Goal: Task Accomplishment & Management: Complete application form

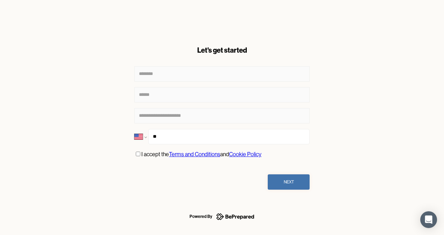
select select "**"
type input "****"
click at [145, 139] on select "**********" at bounding box center [140, 136] width 12 height 15
select select "**"
click at [134, 129] on select "**********" at bounding box center [140, 136] width 12 height 15
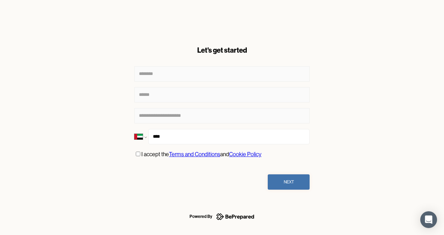
type input "***"
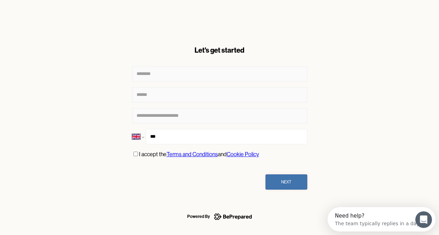
select select "**"
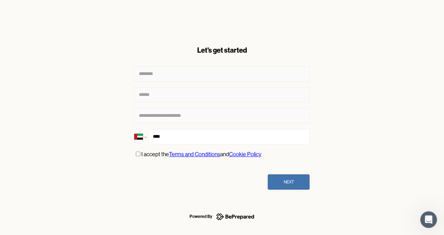
type input "****"
click at [144, 137] on select "**********" at bounding box center [140, 136] width 12 height 15
select select "**"
click at [134, 129] on select "**********" at bounding box center [140, 136] width 12 height 15
type input "**********"
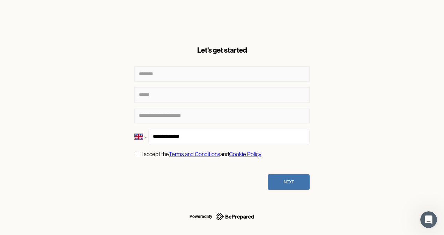
click at [298, 180] on button "Next" at bounding box center [289, 182] width 42 height 15
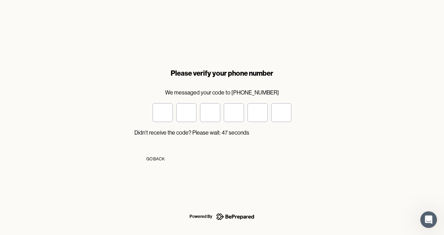
type input "*"
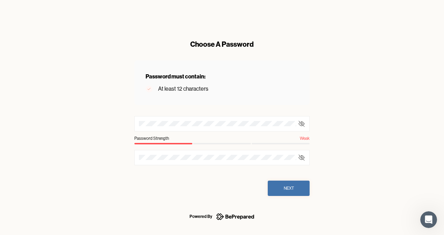
click at [304, 123] on icon at bounding box center [302, 124] width 6 height 4
click at [138, 124] on div at bounding box center [221, 123] width 175 height 15
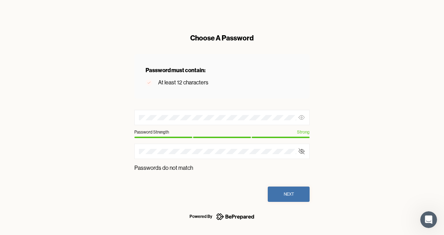
click at [353, 132] on div "Choose A Password Password must contain: At least 12 characters Password Streng…" at bounding box center [222, 117] width 444 height 235
click at [303, 151] on icon at bounding box center [301, 151] width 7 height 7
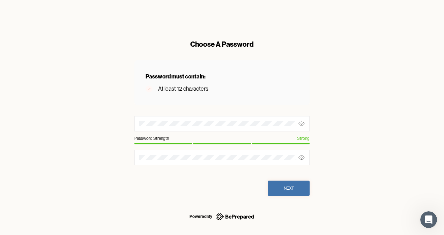
click at [294, 189] on button "Next" at bounding box center [289, 188] width 42 height 15
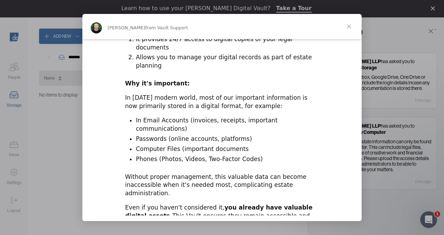
scroll to position [244, 0]
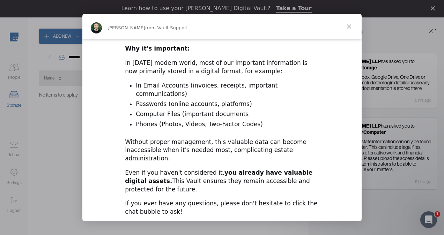
click at [348, 25] on span "Close" at bounding box center [349, 26] width 25 height 25
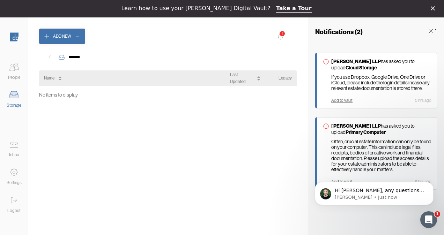
scroll to position [0, 0]
click at [287, 7] on link "Take a Tour" at bounding box center [294, 9] width 36 height 8
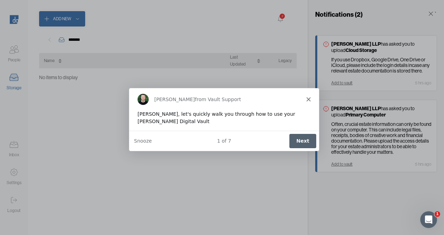
click at [304, 141] on button "Next" at bounding box center [302, 141] width 27 height 14
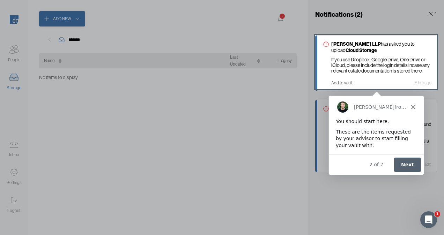
click at [411, 163] on button "Next" at bounding box center [407, 165] width 27 height 14
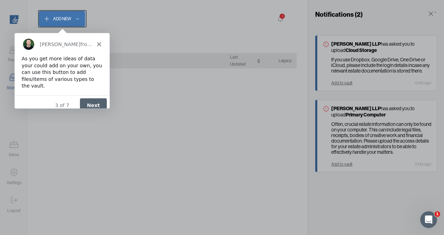
click at [98, 100] on button "Next" at bounding box center [93, 105] width 27 height 14
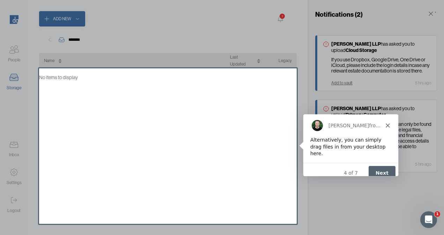
click at [379, 166] on button "Next" at bounding box center [381, 173] width 27 height 14
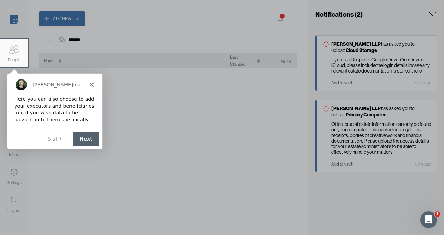
click at [91, 140] on button "Next" at bounding box center [85, 139] width 27 height 14
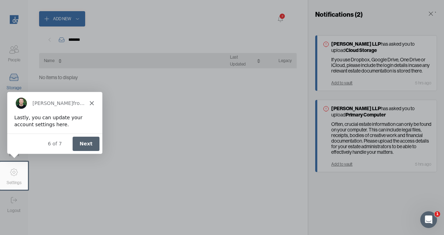
click at [92, 142] on button "Next" at bounding box center [85, 143] width 27 height 14
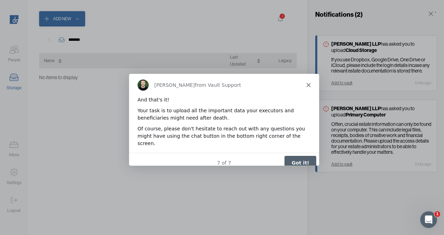
click at [306, 157] on button "Got it!" at bounding box center [300, 162] width 32 height 14
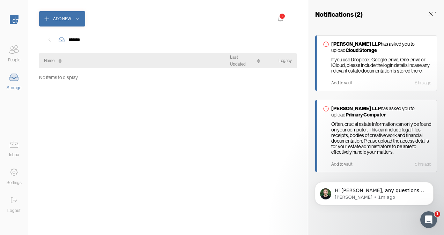
click at [14, 171] on icon at bounding box center [14, 173] width 14 height 14
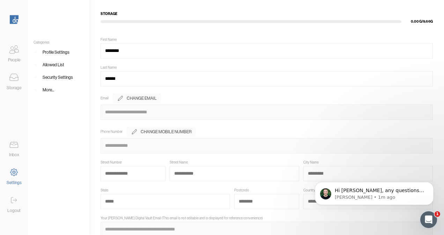
click at [7, 146] on icon at bounding box center [14, 145] width 14 height 14
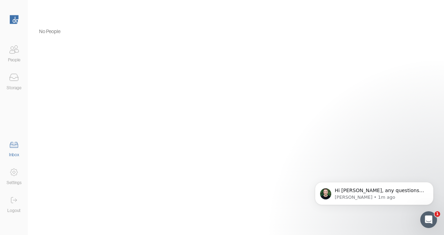
click at [8, 79] on icon at bounding box center [14, 78] width 14 height 14
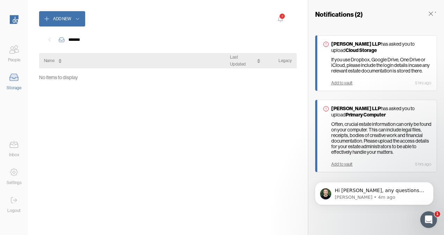
click at [339, 162] on div "Add to vault" at bounding box center [341, 164] width 21 height 5
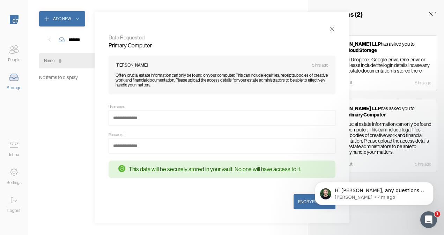
click at [331, 30] on icon at bounding box center [332, 29] width 7 height 7
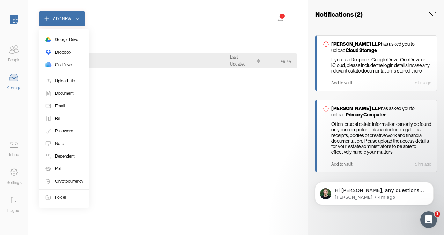
click at [47, 20] on icon at bounding box center [46, 18] width 7 height 7
click at [71, 79] on div "Upload File" at bounding box center [65, 81] width 20 height 7
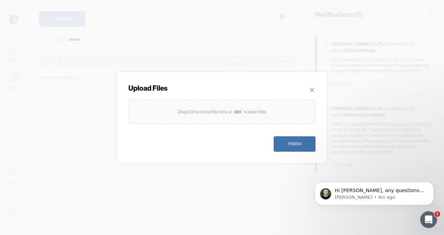
click at [237, 113] on div "click" at bounding box center [238, 112] width 12 height 7
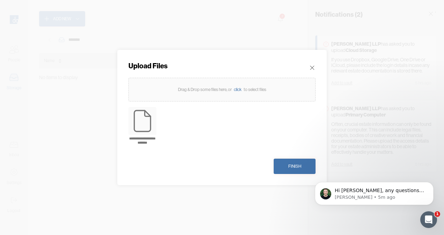
click at [239, 91] on div "click" at bounding box center [238, 89] width 12 height 7
click at [294, 165] on div "Finish" at bounding box center [294, 166] width 13 height 7
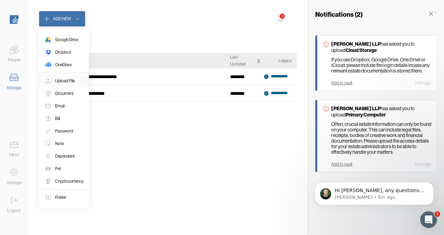
click at [71, 80] on div "Upload File" at bounding box center [65, 81] width 20 height 7
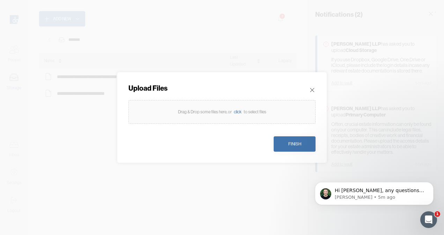
click at [238, 114] on div "click" at bounding box center [238, 112] width 12 height 7
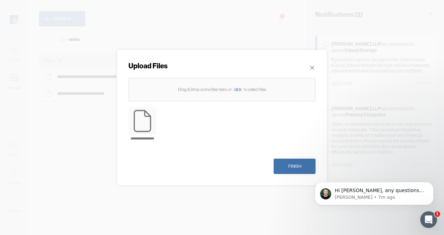
click at [290, 164] on div "Finish" at bounding box center [294, 166] width 13 height 7
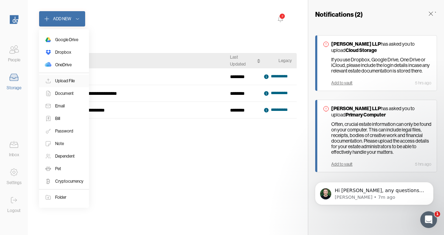
click at [69, 81] on div "Upload File" at bounding box center [65, 81] width 20 height 7
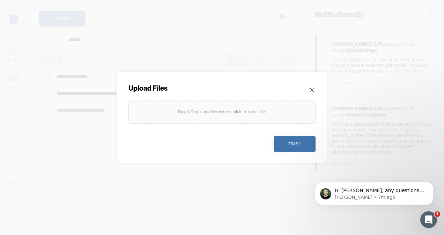
click at [239, 110] on div "click" at bounding box center [238, 112] width 12 height 7
click at [310, 89] on icon at bounding box center [312, 90] width 7 height 7
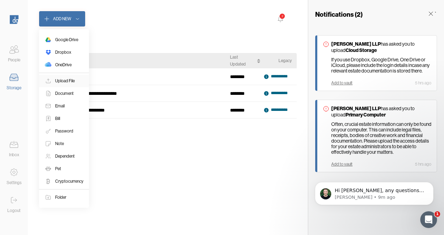
click at [72, 78] on div "Upload File" at bounding box center [65, 81] width 20 height 7
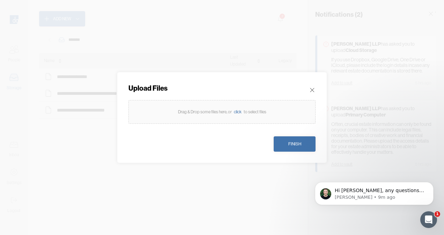
click at [237, 112] on div "click" at bounding box center [238, 112] width 12 height 7
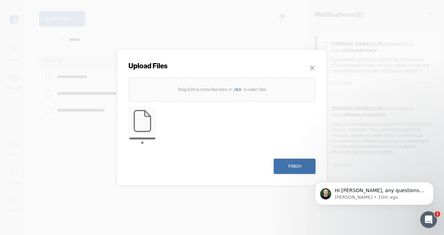
click at [291, 166] on div "Finish" at bounding box center [294, 166] width 13 height 7
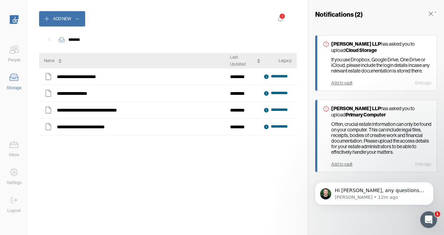
click at [16, 53] on icon at bounding box center [14, 50] width 14 height 14
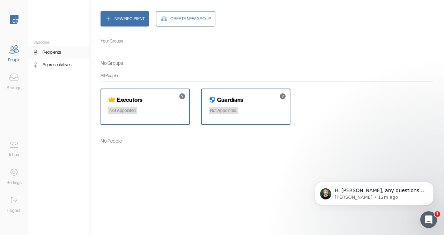
click at [17, 80] on icon at bounding box center [14, 78] width 14 height 14
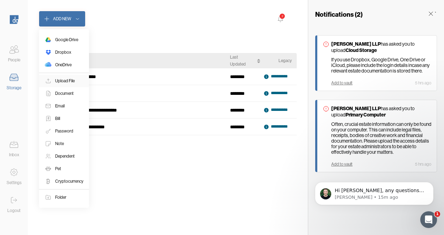
click at [69, 81] on div "Upload File" at bounding box center [65, 81] width 20 height 7
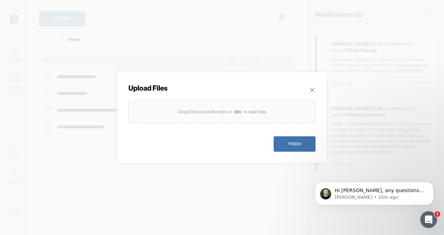
click at [236, 111] on div "click" at bounding box center [238, 112] width 12 height 7
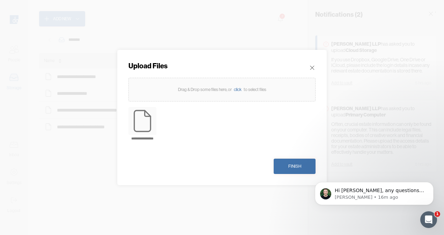
click at [295, 163] on div "Finish" at bounding box center [294, 166] width 13 height 7
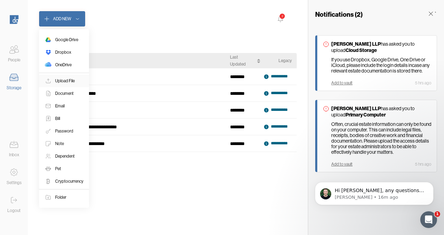
click at [64, 78] on div "Upload File" at bounding box center [65, 81] width 20 height 7
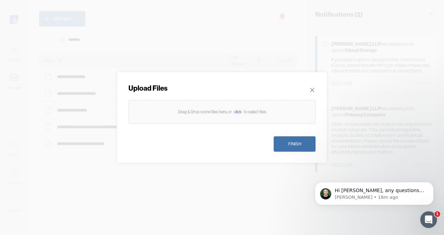
click at [236, 112] on div "click" at bounding box center [238, 112] width 12 height 7
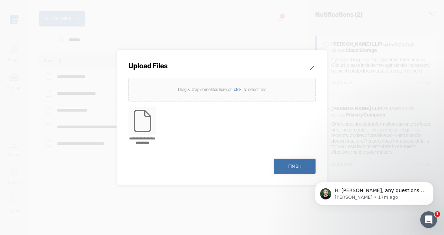
click at [297, 167] on div "Finish" at bounding box center [294, 166] width 13 height 7
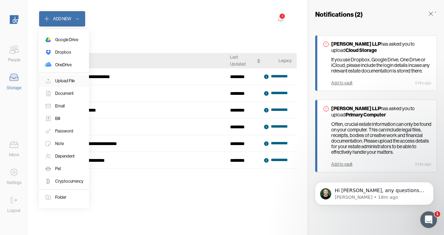
click at [69, 79] on div "Upload File" at bounding box center [65, 81] width 20 height 7
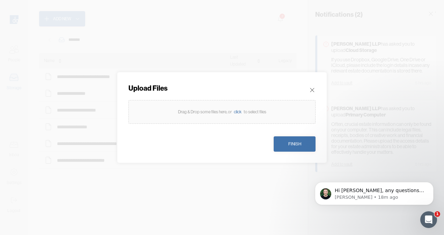
click at [238, 111] on div "click" at bounding box center [238, 112] width 12 height 7
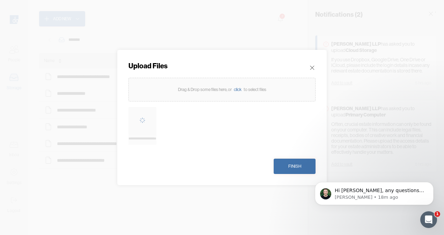
click at [296, 163] on div "Finish" at bounding box center [294, 166] width 13 height 7
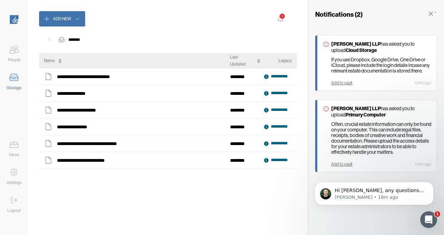
click at [138, 189] on div "**********" at bounding box center [168, 146] width 258 height 156
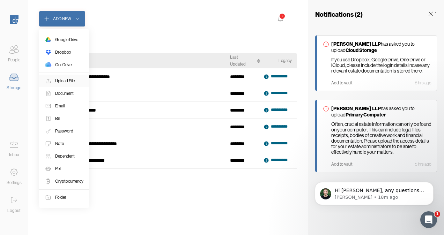
click at [68, 81] on div "Upload File" at bounding box center [65, 81] width 20 height 7
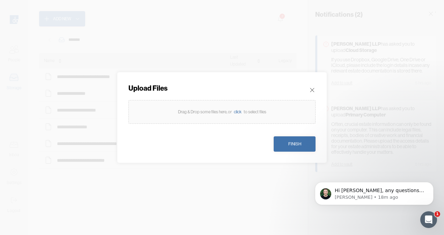
click at [237, 112] on div "click" at bounding box center [238, 112] width 12 height 7
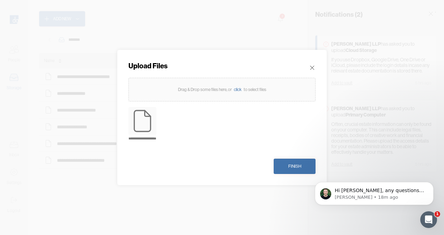
click at [295, 166] on div "Finish" at bounding box center [294, 166] width 13 height 7
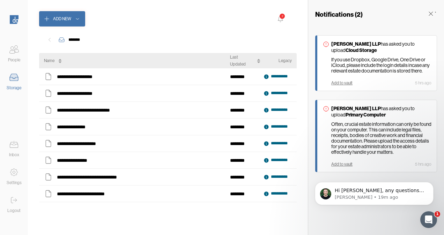
drag, startPoint x: 77, startPoint y: 76, endPoint x: 149, endPoint y: 24, distance: 89.0
click at [149, 24] on div "Add New 2" at bounding box center [168, 18] width 258 height 15
click at [50, 76] on icon at bounding box center [48, 76] width 9 height 9
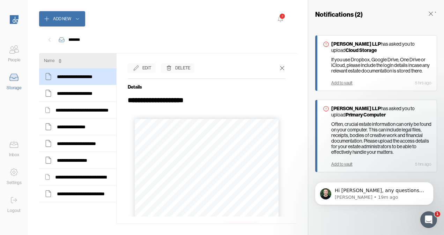
click at [184, 66] on div "Delete" at bounding box center [182, 68] width 15 height 7
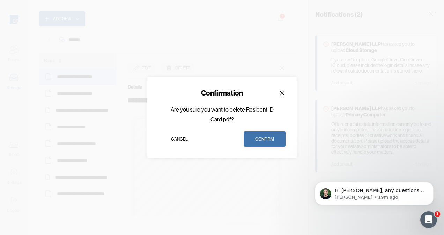
click at [265, 136] on div "Confirm" at bounding box center [264, 139] width 19 height 7
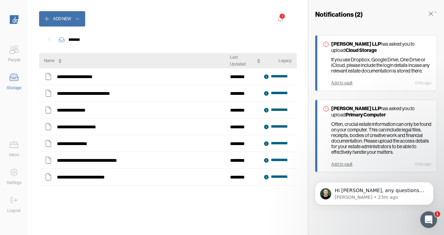
click at [343, 162] on div "Add to vault" at bounding box center [341, 164] width 21 height 5
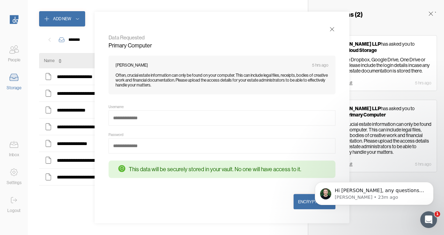
click at [334, 31] on icon at bounding box center [332, 29] width 7 height 7
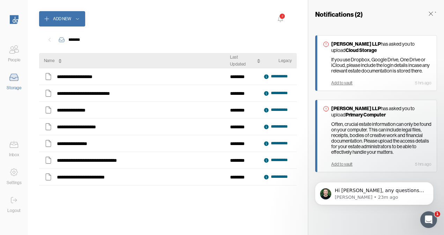
click at [346, 81] on div "Add to vault" at bounding box center [341, 83] width 21 height 5
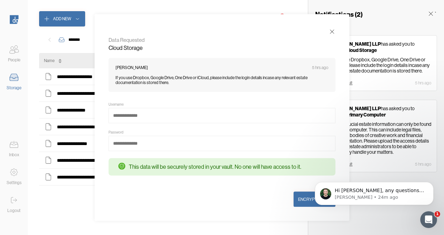
click at [334, 33] on icon at bounding box center [332, 31] width 7 height 7
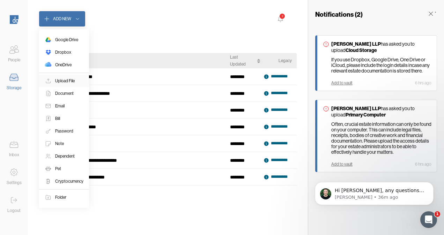
click at [63, 80] on div "Upload File" at bounding box center [65, 81] width 20 height 7
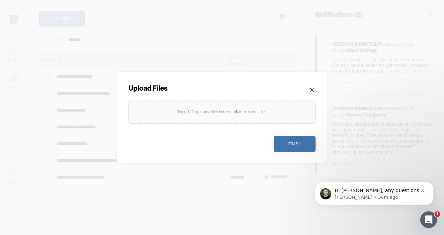
click at [236, 110] on div "click" at bounding box center [238, 112] width 12 height 7
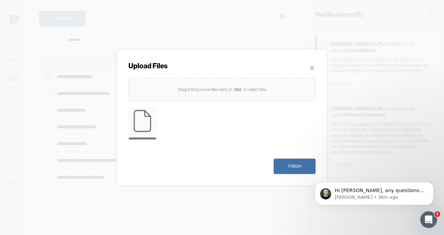
click at [237, 89] on div "click" at bounding box center [238, 89] width 12 height 7
click at [293, 167] on div "Finish" at bounding box center [294, 166] width 13 height 7
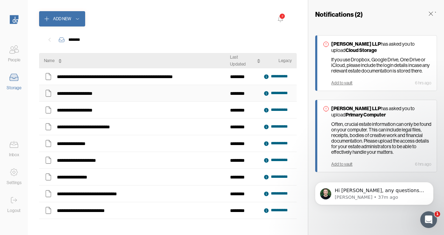
click at [49, 94] on icon at bounding box center [48, 93] width 9 height 9
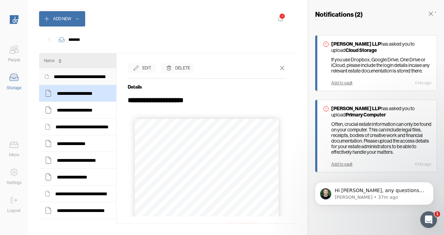
click at [47, 77] on icon at bounding box center [47, 76] width 6 height 9
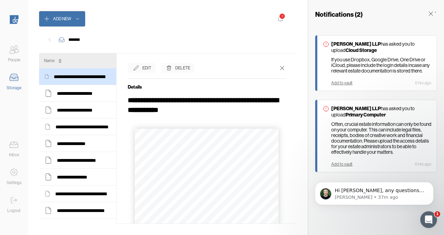
click at [178, 25] on div "Add New 2" at bounding box center [168, 18] width 258 height 15
click at [6, 146] on div "Inbox" at bounding box center [14, 148] width 28 height 21
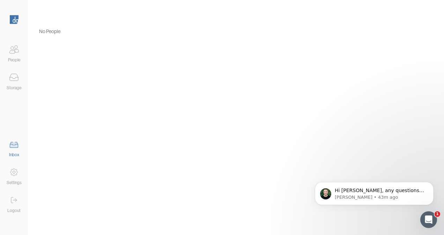
click at [7, 77] on icon at bounding box center [14, 78] width 14 height 14
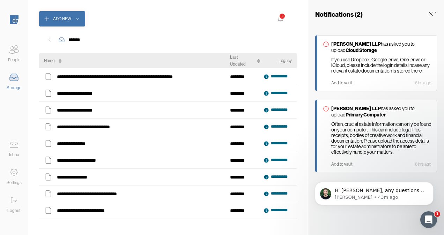
click at [7, 174] on div "Settings" at bounding box center [14, 176] width 28 height 21
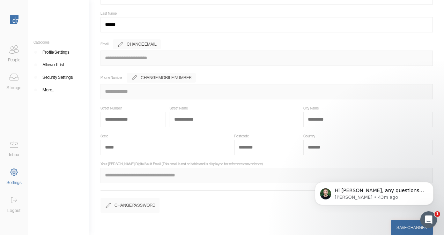
scroll to position [54, 0]
click at [132, 119] on input at bounding box center [133, 119] width 65 height 15
type input "**"
click at [184, 117] on input at bounding box center [235, 119] width 130 height 15
type input "**********"
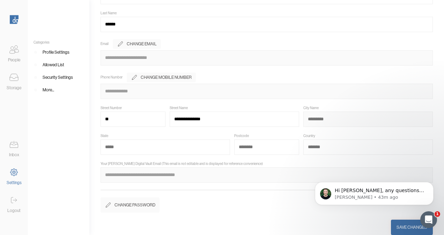
click at [351, 119] on input at bounding box center [369, 119] width 130 height 15
type input "**********"
click at [261, 150] on input at bounding box center [266, 147] width 65 height 15
type input "********"
click at [332, 149] on input at bounding box center [369, 147] width 130 height 15
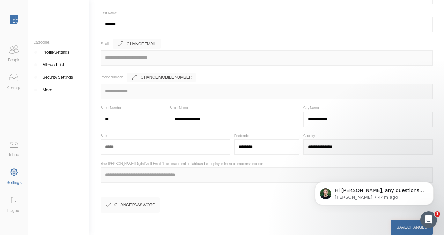
type input "**********"
click at [149, 144] on input at bounding box center [166, 147] width 130 height 15
type input "*********"
click at [316, 77] on div "Phone Number Change Mobile Number" at bounding box center [267, 78] width 332 height 10
click at [402, 227] on div "Save Changes" at bounding box center [412, 227] width 31 height 7
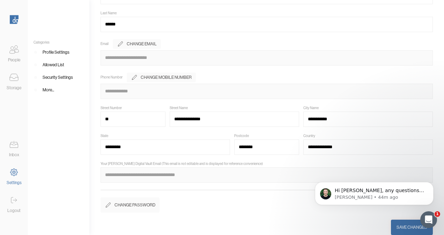
click at [5, 49] on div "People" at bounding box center [14, 53] width 28 height 21
